Goal: Information Seeking & Learning: Learn about a topic

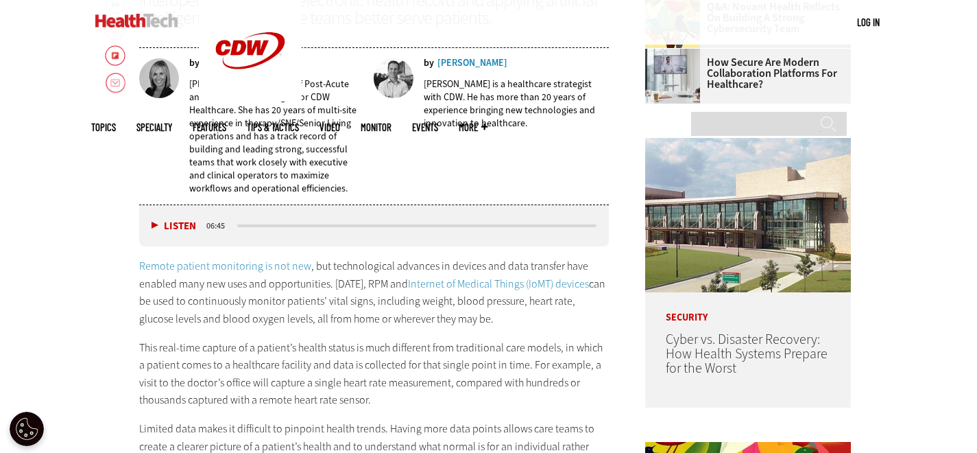
scroll to position [686, 0]
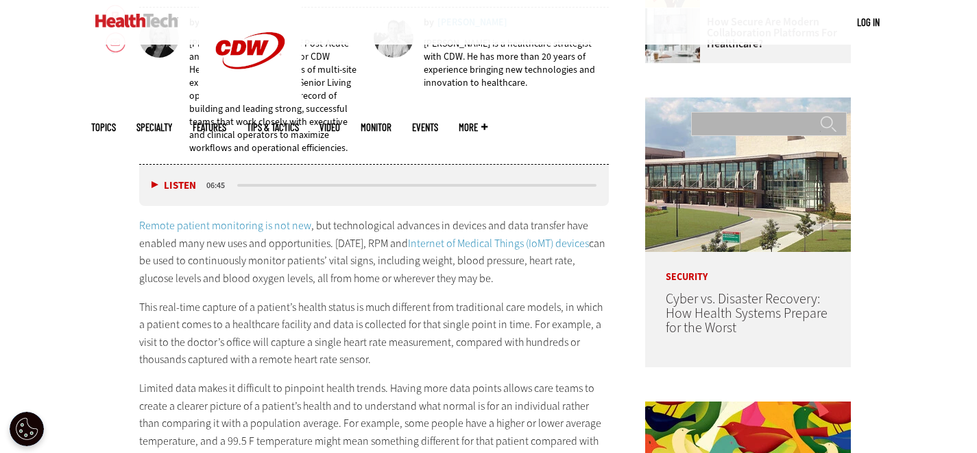
click at [740, 112] on input "Search" at bounding box center [769, 124] width 156 height 24
type input "********"
click at [518, 292] on div "Remote patient monitoring is not new , but technological advances in devices an…" at bounding box center [374, 388] width 470 height 342
click at [492, 259] on p "Remote patient monitoring is not new , but technological advances in devices an…" at bounding box center [374, 252] width 470 height 70
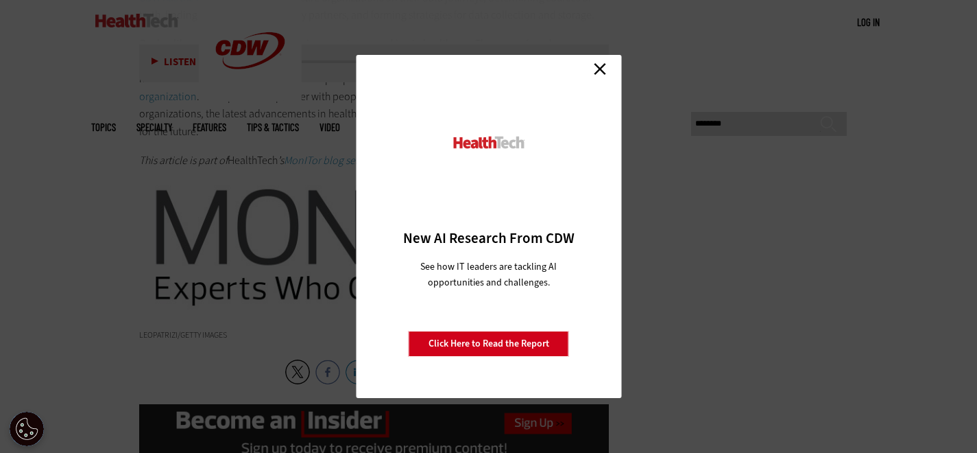
scroll to position [2675, 0]
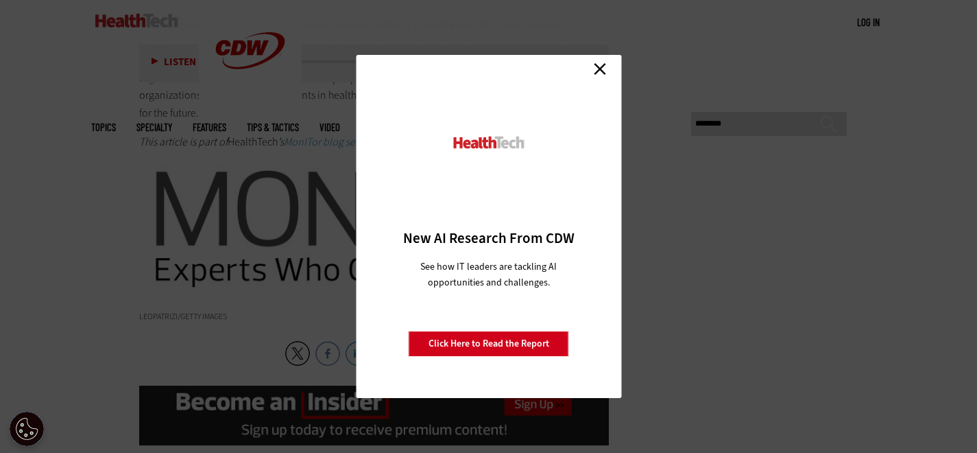
click at [601, 64] on link "Close" at bounding box center [600, 68] width 21 height 21
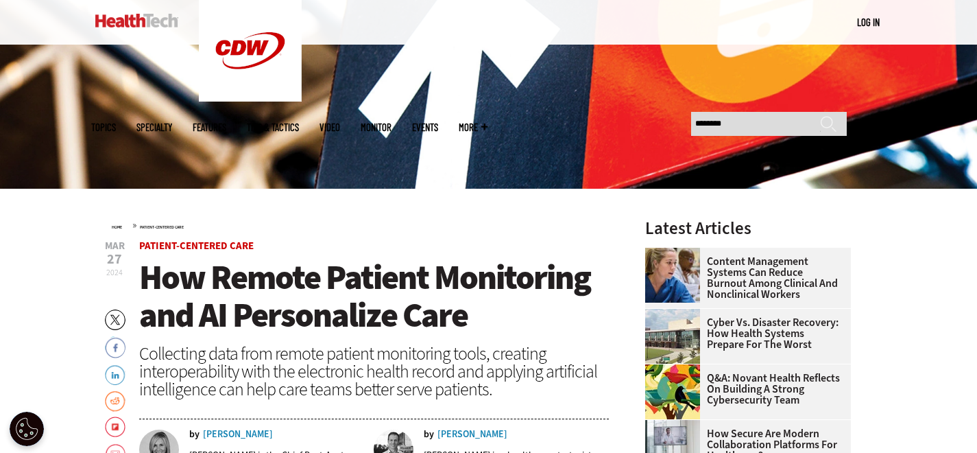
scroll to position [343, 0]
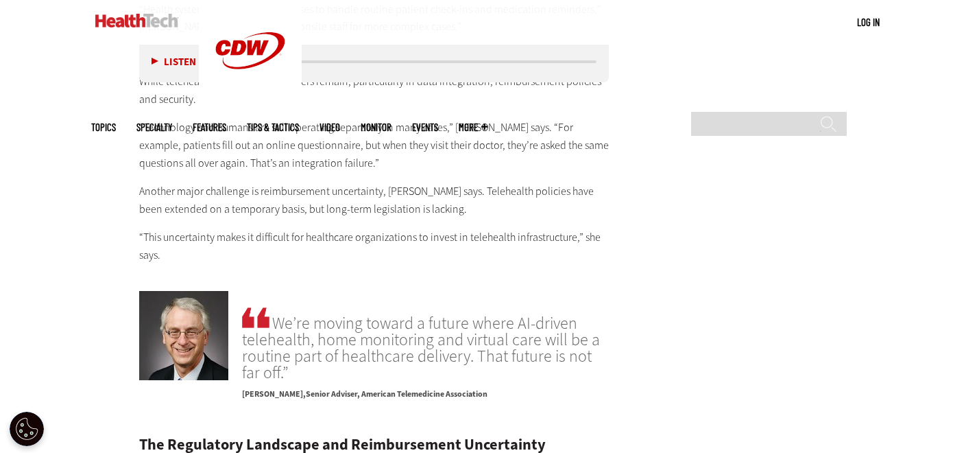
scroll to position [2263, 0]
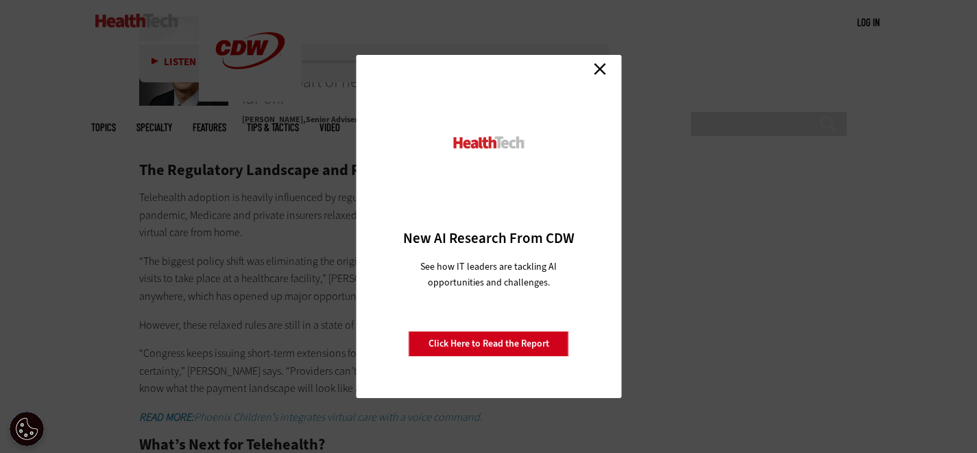
click at [601, 68] on link "Close" at bounding box center [600, 68] width 21 height 21
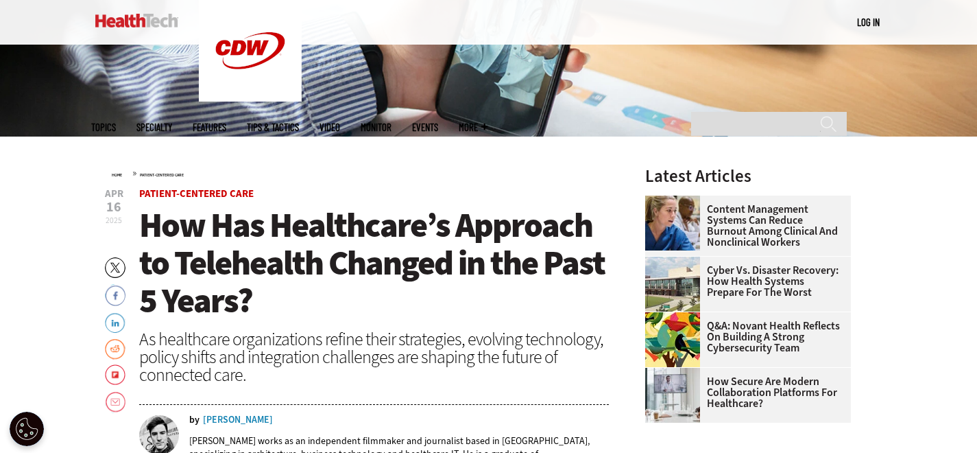
scroll to position [343, 0]
